Goal: Task Accomplishment & Management: Manage account settings

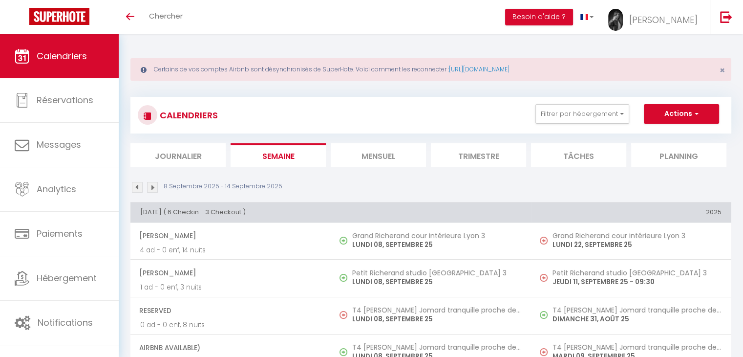
click at [185, 163] on li "Journalier" at bounding box center [177, 155] width 95 height 24
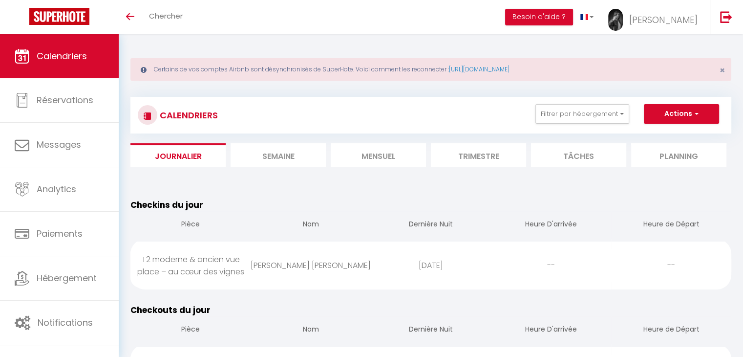
click at [65, 74] on link "Calendriers" at bounding box center [59, 56] width 119 height 44
click at [76, 57] on span "Calendriers" at bounding box center [62, 56] width 50 height 12
click at [371, 155] on li "Mensuel" at bounding box center [378, 155] width 95 height 24
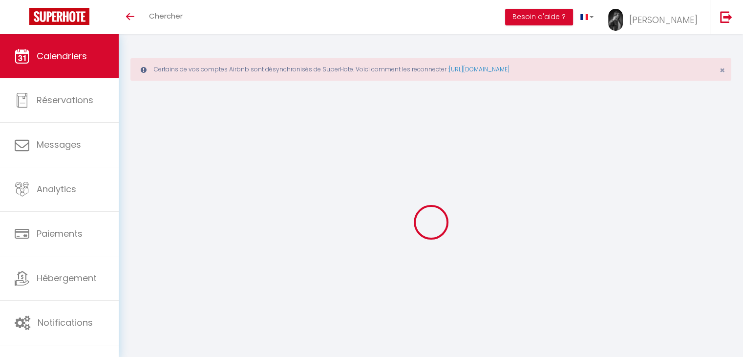
select select "0"
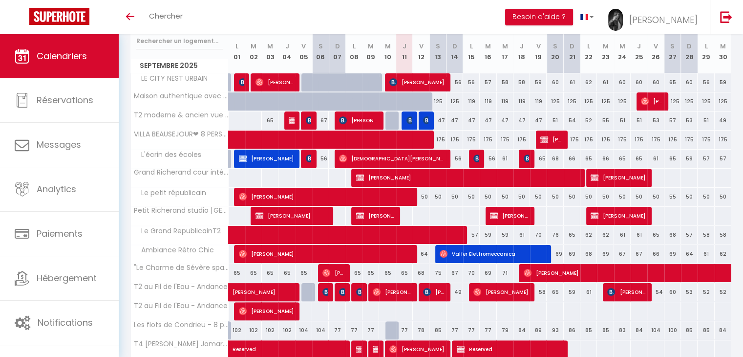
scroll to position [195, 0]
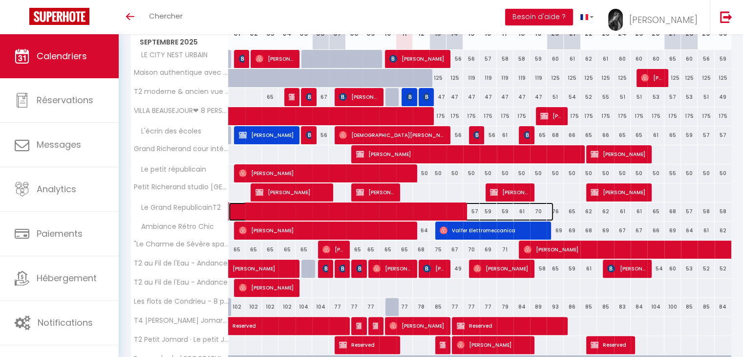
click at [451, 206] on span at bounding box center [396, 211] width 315 height 19
select select "8100"
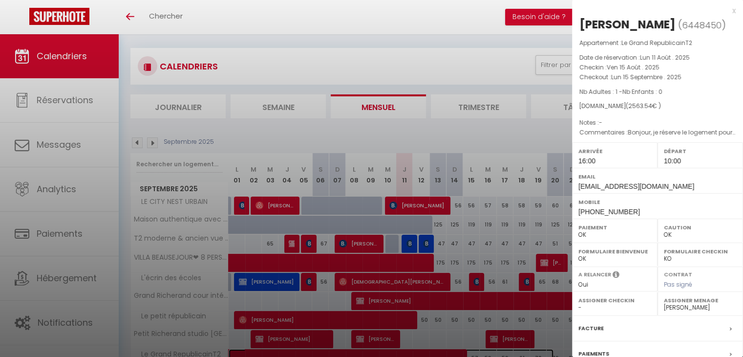
scroll to position [147, 0]
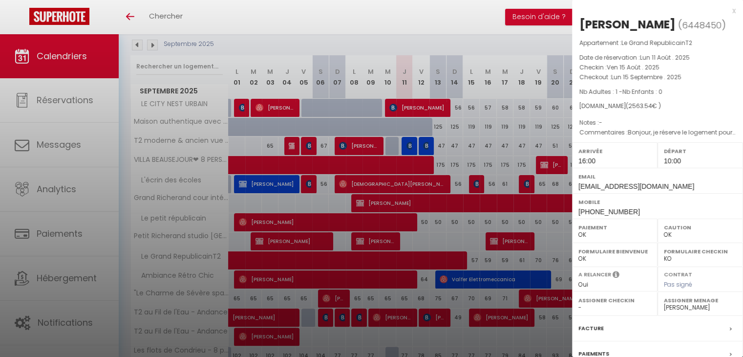
click at [463, 254] on div at bounding box center [371, 178] width 743 height 357
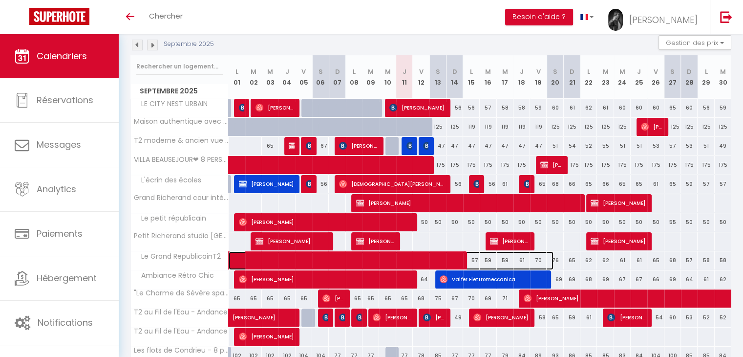
click at [466, 257] on span at bounding box center [396, 260] width 315 height 19
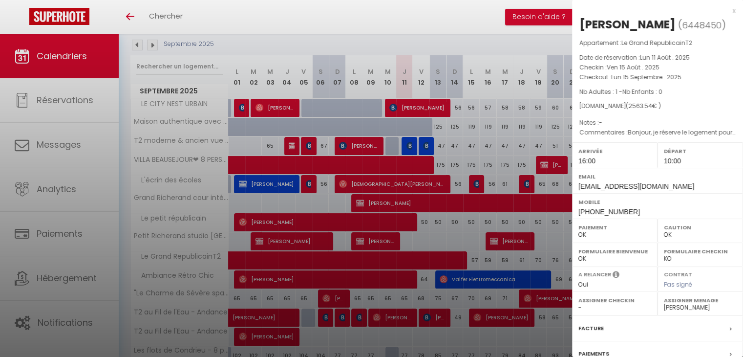
click at [466, 257] on div at bounding box center [371, 178] width 743 height 357
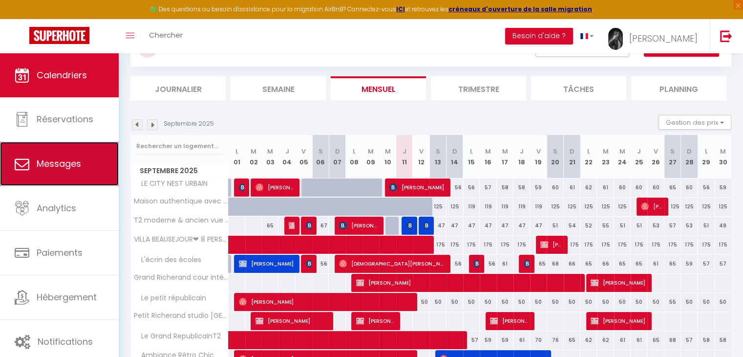
click at [61, 169] on span "Messages" at bounding box center [59, 163] width 44 height 12
select select "message"
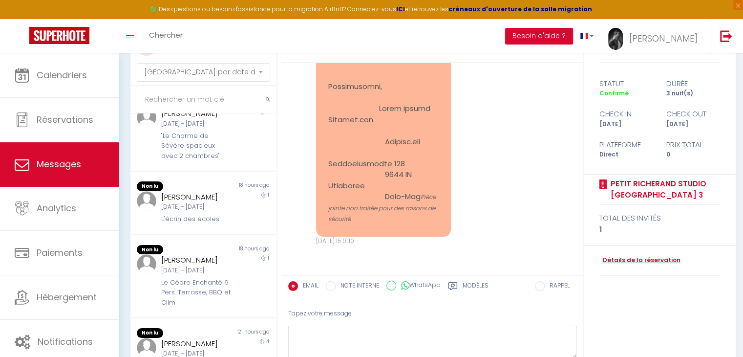
scroll to position [557, 0]
click at [216, 271] on div "[DATE] - [DATE]" at bounding box center [197, 270] width 72 height 9
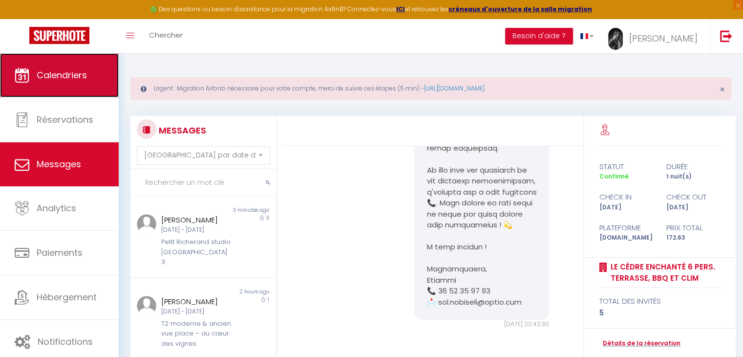
click at [93, 94] on link "Calendriers" at bounding box center [59, 75] width 119 height 44
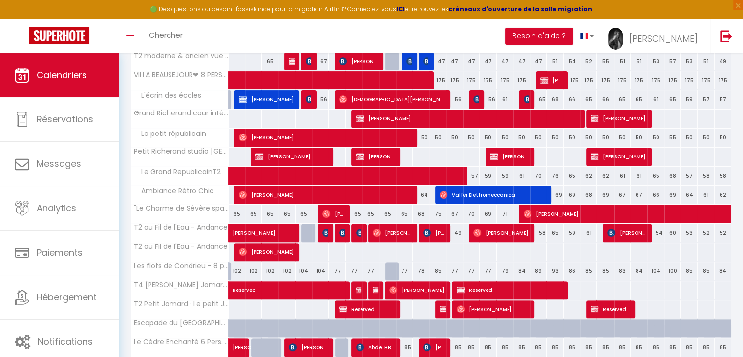
scroll to position [254, 0]
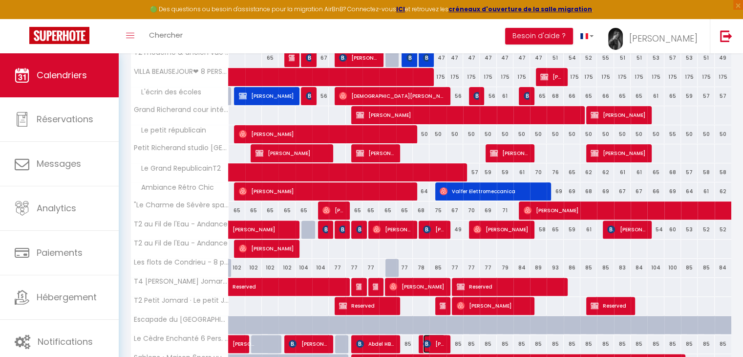
click at [444, 342] on span "[PERSON_NAME]" at bounding box center [434, 343] width 22 height 19
select select "OK"
select select "KO"
select select "1"
select select "0"
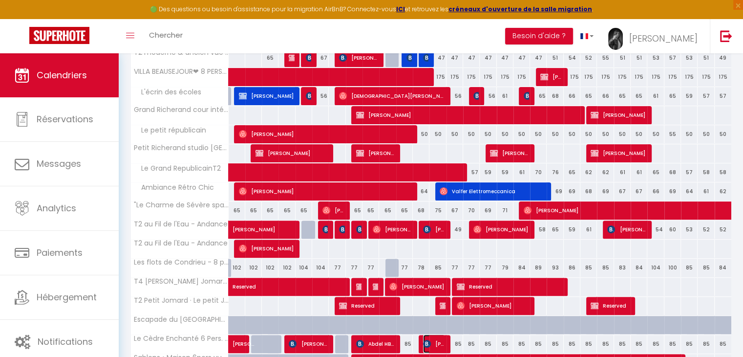
select select "1"
select select
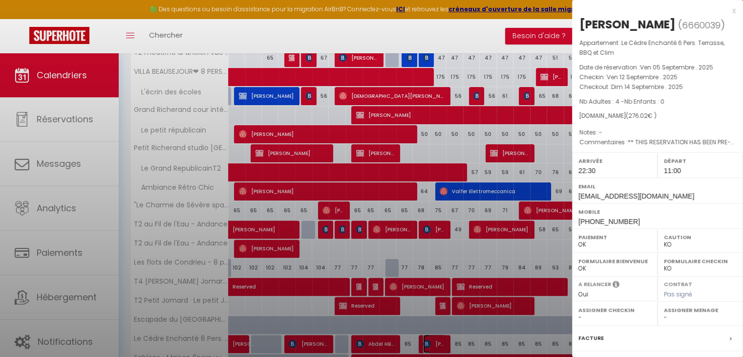
select select "40746"
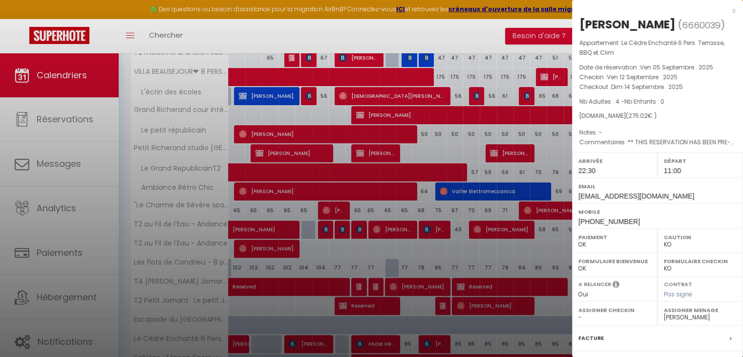
click at [498, 72] on div at bounding box center [371, 178] width 743 height 357
